Goal: Task Accomplishment & Management: Use online tool/utility

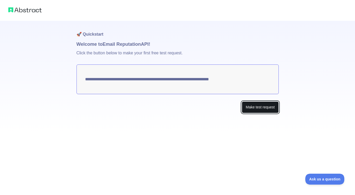
click at [263, 106] on button "Make test request" at bounding box center [260, 108] width 37 height 12
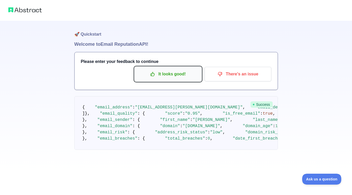
click at [184, 73] on p "It looks good!" at bounding box center [167, 74] width 59 height 9
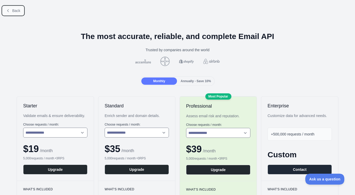
click at [15, 9] on span "Back" at bounding box center [16, 11] width 8 height 4
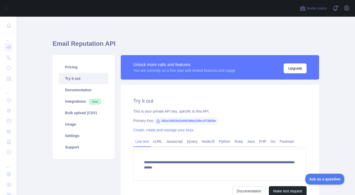
click at [15, 9] on div "Open sidebar" at bounding box center [177, 8] width 355 height 17
